Goal: Find specific page/section: Find specific page/section

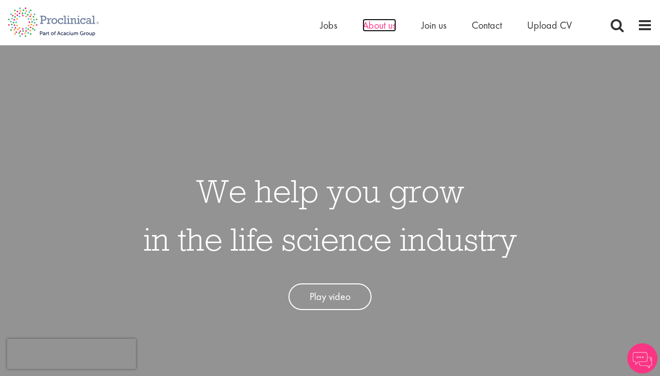
click at [368, 26] on span "About us" at bounding box center [380, 25] width 34 height 13
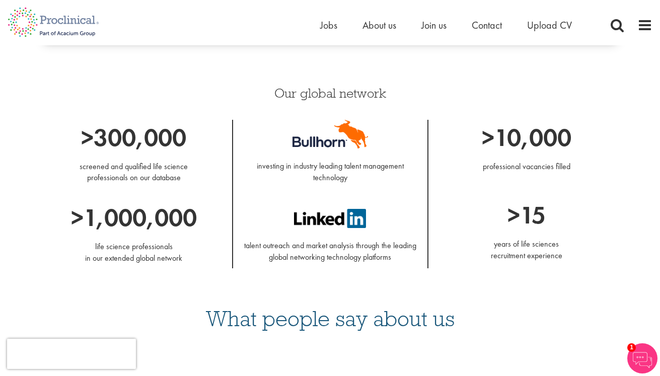
scroll to position [674, 0]
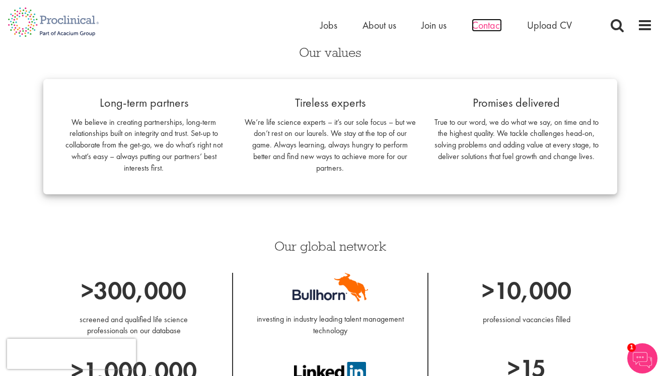
click at [492, 26] on span "Contact" at bounding box center [487, 25] width 30 height 13
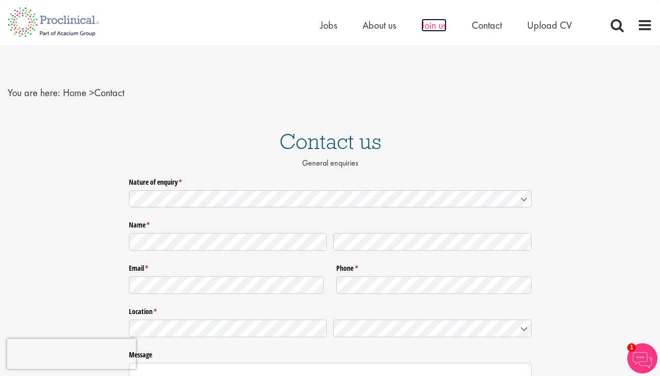
click at [433, 26] on span "Join us" at bounding box center [433, 25] width 25 height 13
